Goal: Transaction & Acquisition: Subscribe to service/newsletter

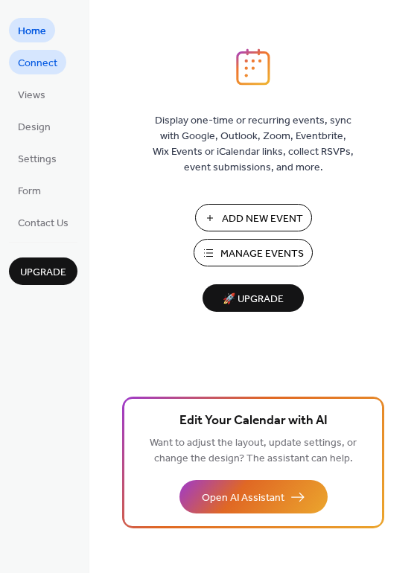
click at [41, 64] on span "Connect" at bounding box center [37, 64] width 39 height 16
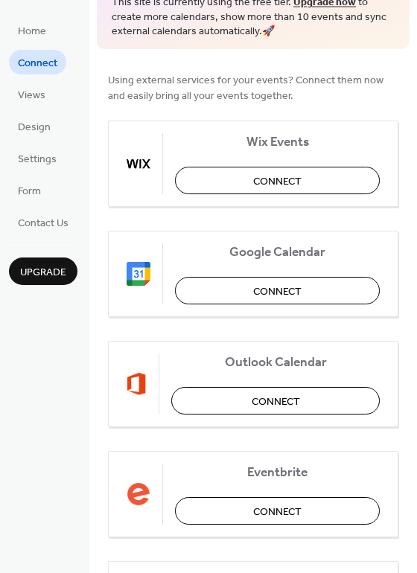
scroll to position [81, 0]
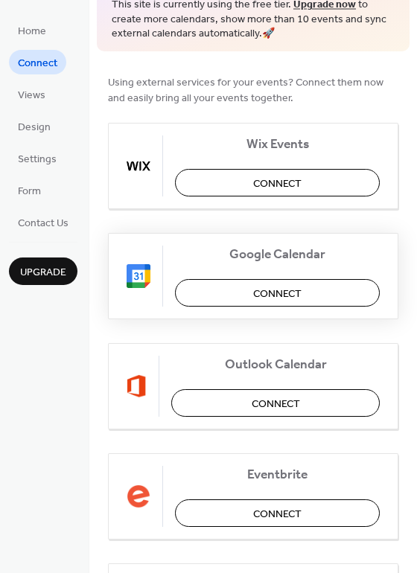
click at [298, 286] on span "Connect" at bounding box center [277, 294] width 48 height 16
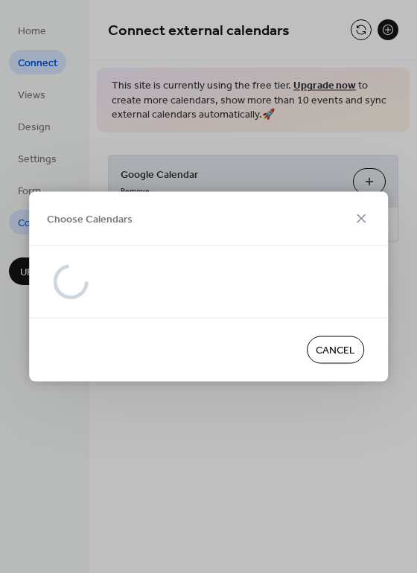
scroll to position [0, 0]
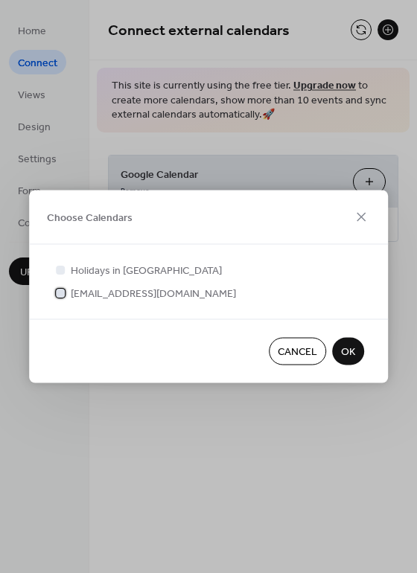
click at [62, 296] on div at bounding box center [60, 292] width 9 height 9
click at [338, 352] on button "OK" at bounding box center [348, 352] width 32 height 28
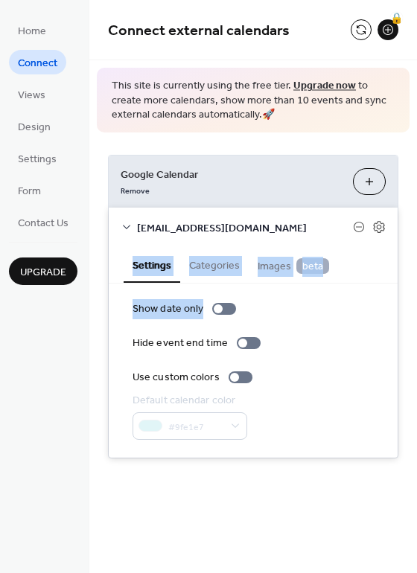
drag, startPoint x: 413, startPoint y: 222, endPoint x: 415, endPoint y: 287, distance: 64.8
click at [415, 287] on div "Google Calendar Remove Choose Calendars [EMAIL_ADDRESS][DOMAIN_NAME] Settings C…" at bounding box center [252, 306] width 327 height 348
click at [405, 285] on div "Google Calendar Remove Choose Calendars [EMAIL_ADDRESS][DOMAIN_NAME] Settings C…" at bounding box center [252, 306] width 327 height 348
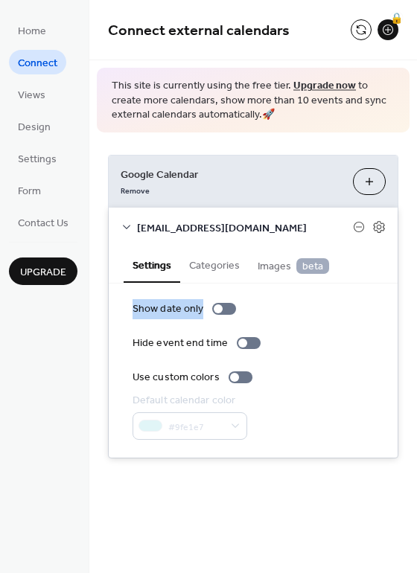
drag, startPoint x: 410, startPoint y: 270, endPoint x: 411, endPoint y: 317, distance: 46.9
click at [411, 317] on div "Google Calendar Remove Choose Calendars [EMAIL_ADDRESS][DOMAIN_NAME] Settings C…" at bounding box center [252, 306] width 327 height 348
click at [409, 321] on div "Google Calendar Remove Choose Calendars [EMAIL_ADDRESS][DOMAIN_NAME] Settings C…" at bounding box center [252, 306] width 327 height 348
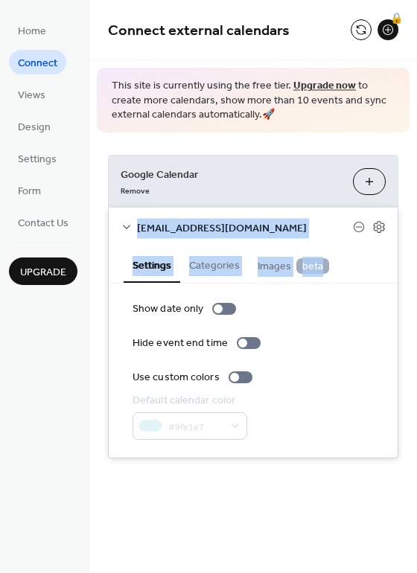
drag, startPoint x: 412, startPoint y: 205, endPoint x: 411, endPoint y: 246, distance: 40.9
click at [411, 246] on div "Google Calendar Remove Choose Calendars [EMAIL_ADDRESS][DOMAIN_NAME] Settings C…" at bounding box center [252, 306] width 327 height 348
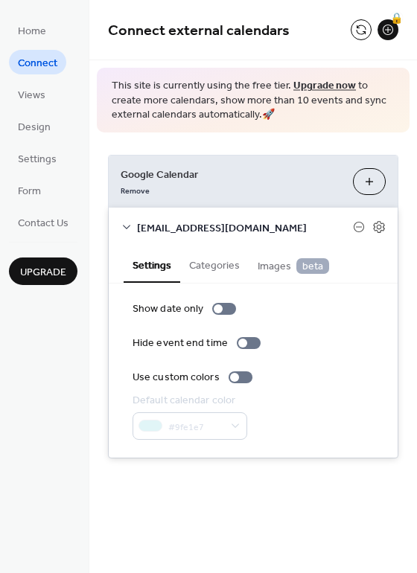
click at [402, 165] on div "Google Calendar Remove Choose Calendars [EMAIL_ADDRESS][DOMAIN_NAME] Settings C…" at bounding box center [252, 306] width 327 height 348
click at [410, 144] on div "Google Calendar Remove Choose Calendars [EMAIL_ADDRESS][DOMAIN_NAME] Settings C…" at bounding box center [252, 306] width 327 height 348
click at [369, 182] on button "Choose Calendars" at bounding box center [369, 181] width 33 height 27
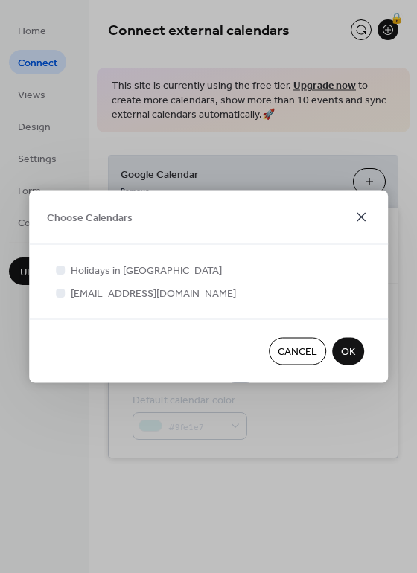
click at [357, 210] on icon at bounding box center [361, 217] width 18 height 18
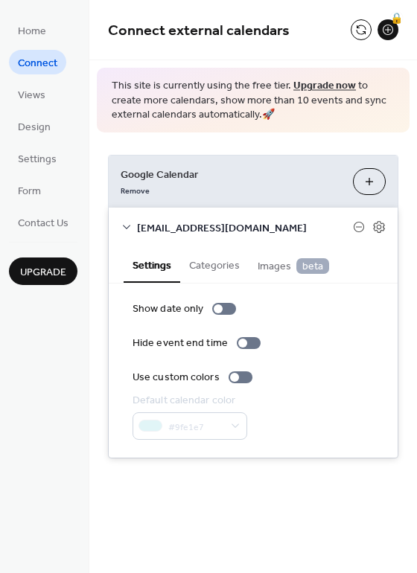
drag, startPoint x: 411, startPoint y: 145, endPoint x: 413, endPoint y: 175, distance: 29.8
click at [413, 175] on div "Google Calendar Remove Choose Calendars [EMAIL_ADDRESS][DOMAIN_NAME] Settings C…" at bounding box center [252, 306] width 327 height 348
click at [411, 185] on div "Google Calendar Remove Choose Calendars [EMAIL_ADDRESS][DOMAIN_NAME] Settings C…" at bounding box center [252, 306] width 327 height 348
click at [32, 170] on ul "Home Connect Views Design Settings Form Contact Us" at bounding box center [43, 126] width 68 height 216
click at [32, 167] on span "Settings" at bounding box center [37, 160] width 39 height 16
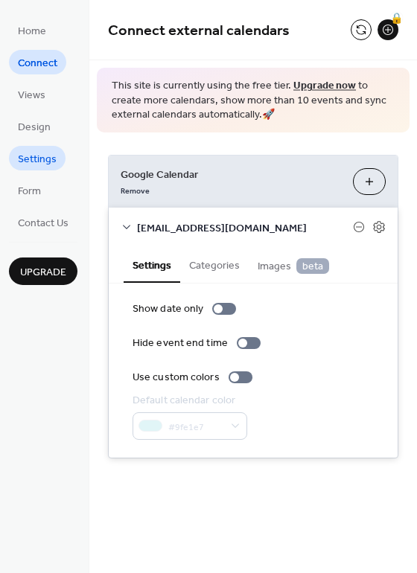
click at [32, 167] on span "Settings" at bounding box center [37, 160] width 39 height 16
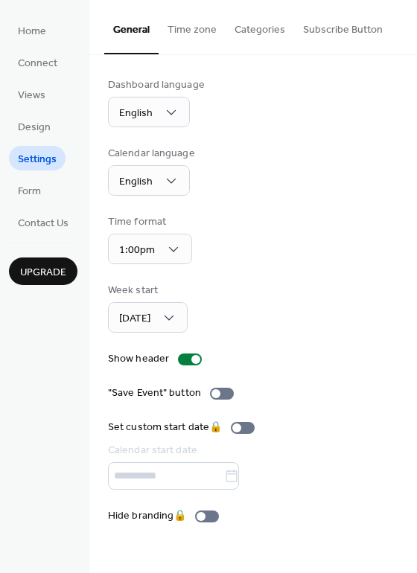
click at [46, 280] on span "Upgrade" at bounding box center [43, 273] width 46 height 16
